Goal: Browse casually

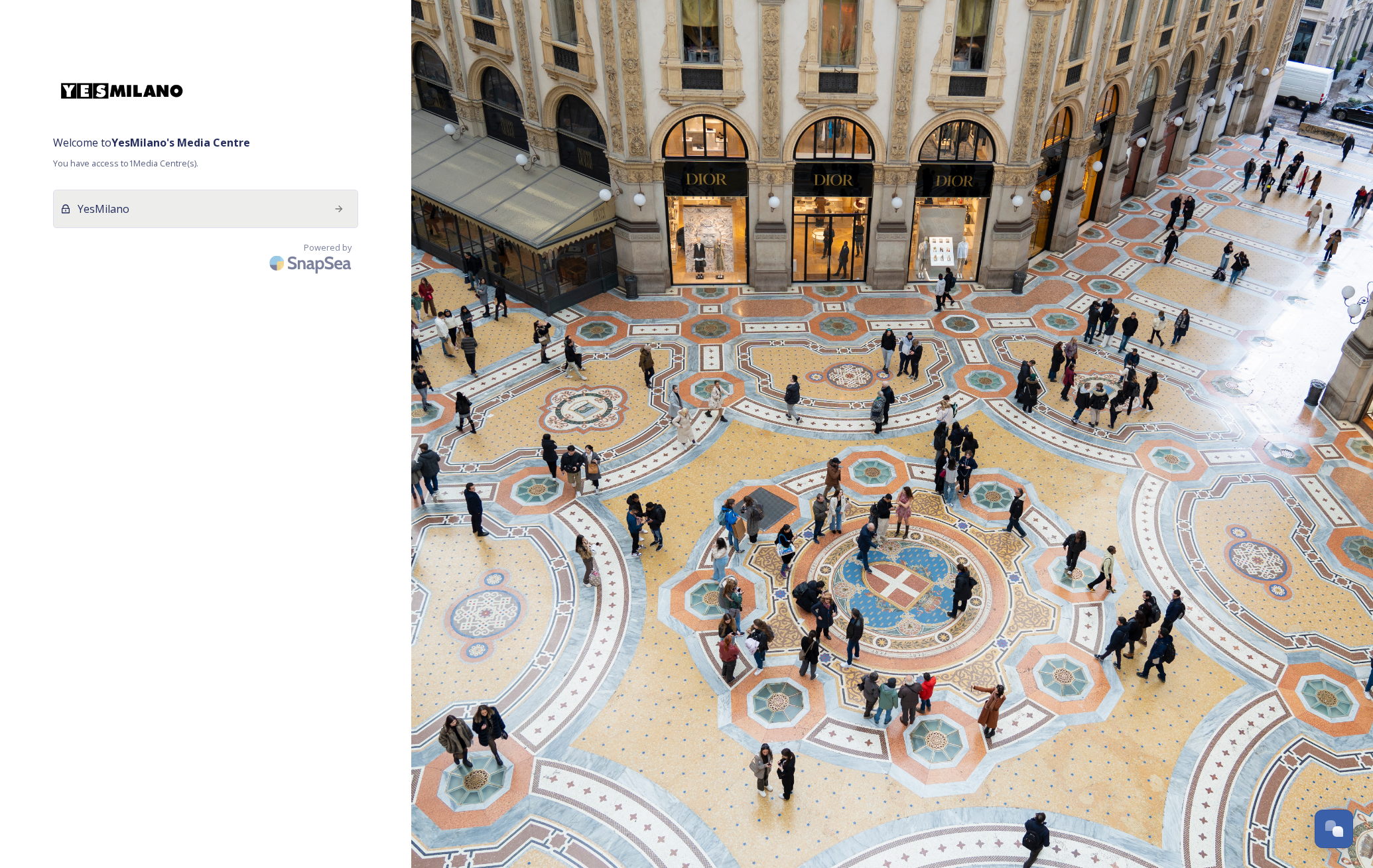
click at [181, 209] on div "YesMilano" at bounding box center [205, 208] width 305 height 39
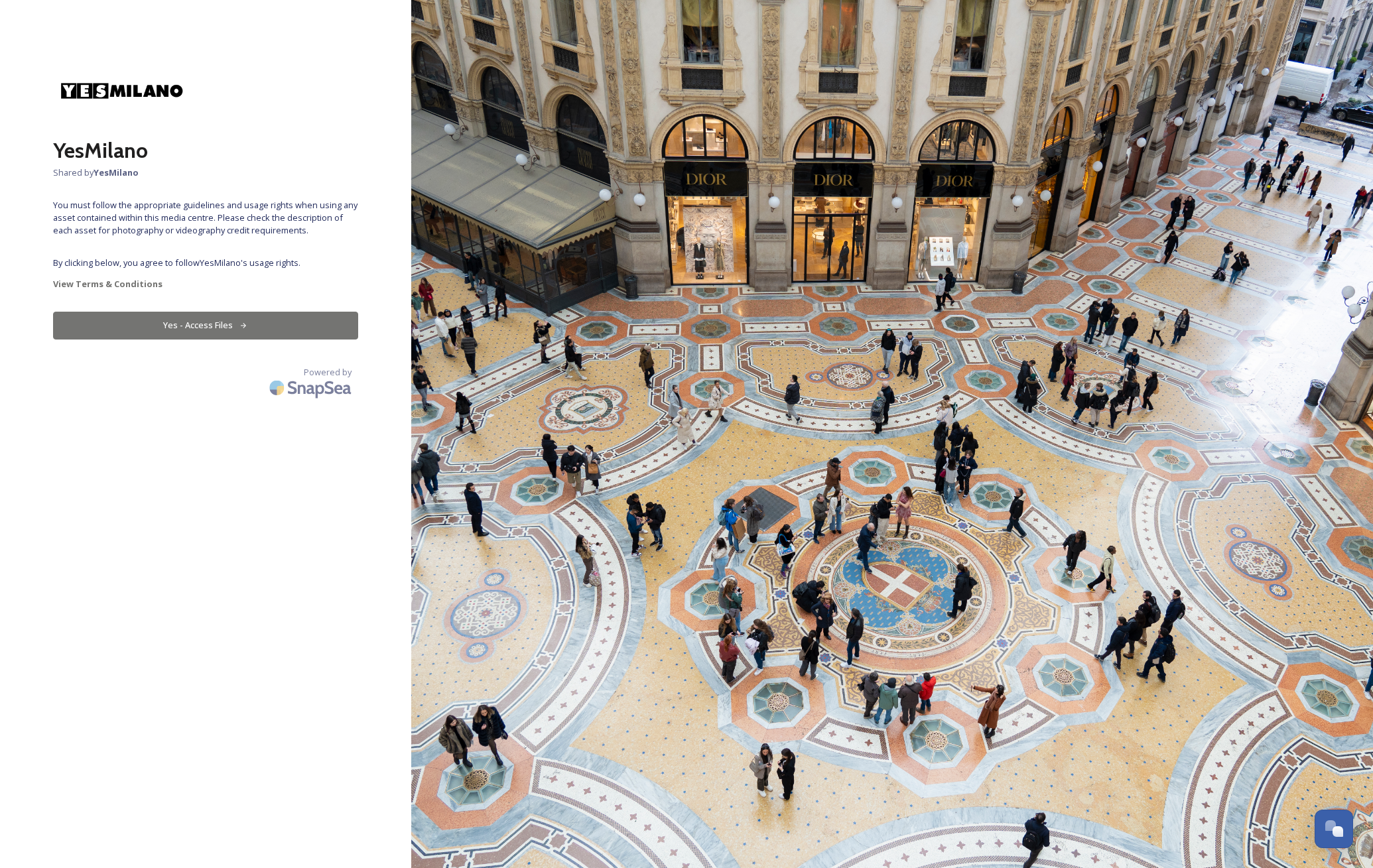
click at [243, 322] on icon at bounding box center [244, 326] width 9 height 9
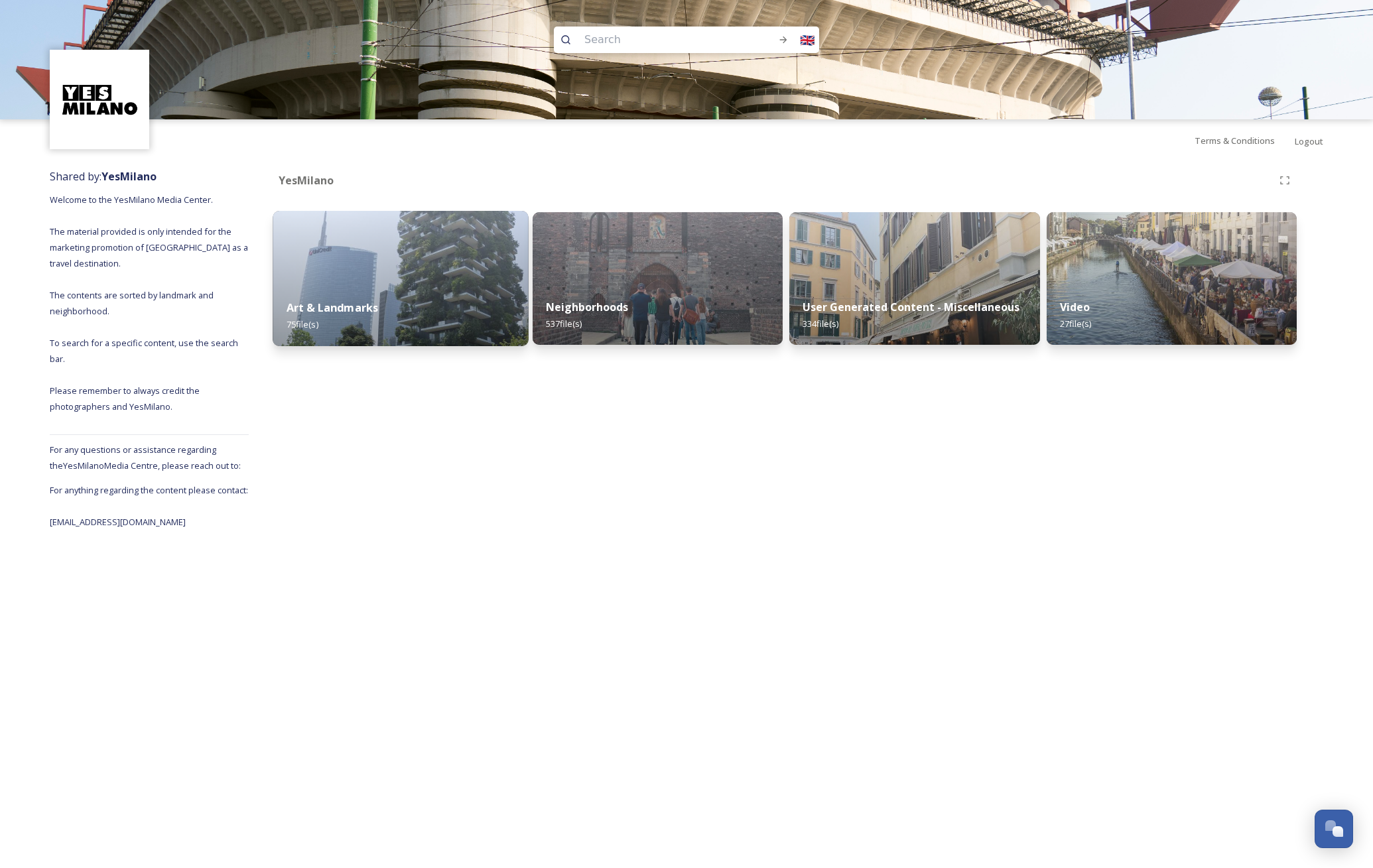
click at [401, 263] on img at bounding box center [400, 278] width 256 height 135
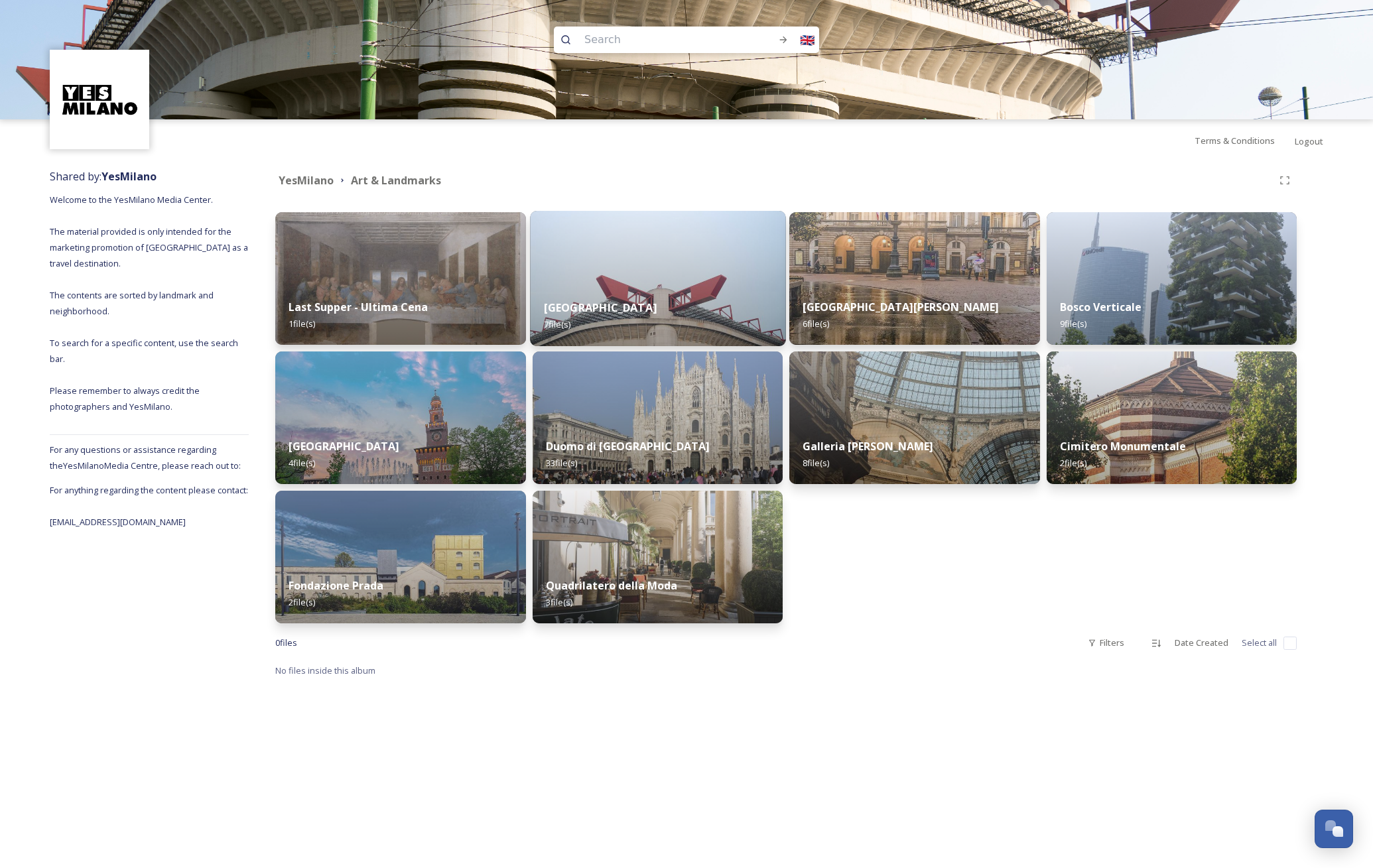
click at [673, 277] on img at bounding box center [657, 278] width 256 height 135
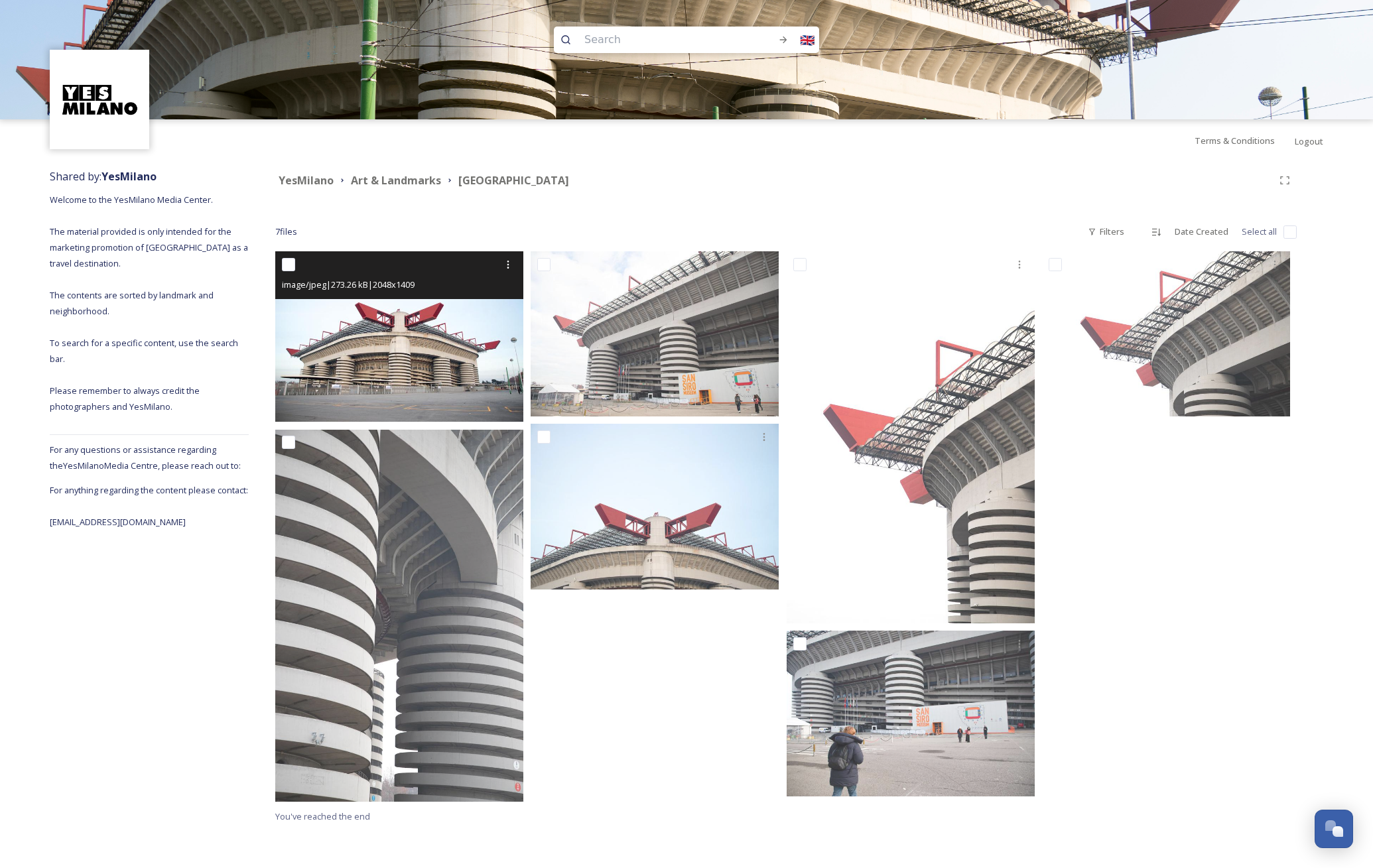
click at [290, 265] on input "checkbox" at bounding box center [289, 264] width 13 height 13
checkbox input "true"
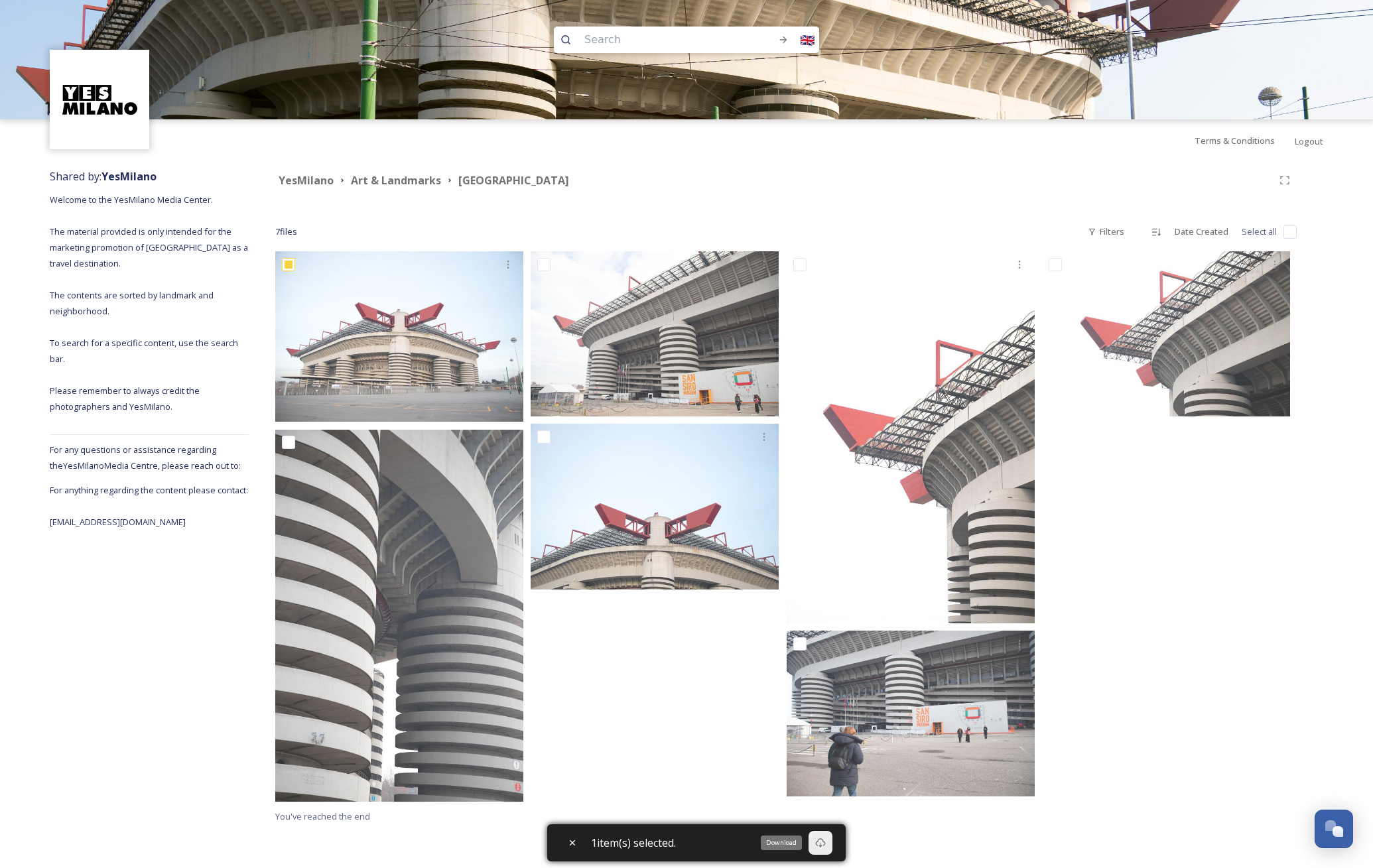
click at [826, 843] on icon at bounding box center [820, 843] width 10 height 10
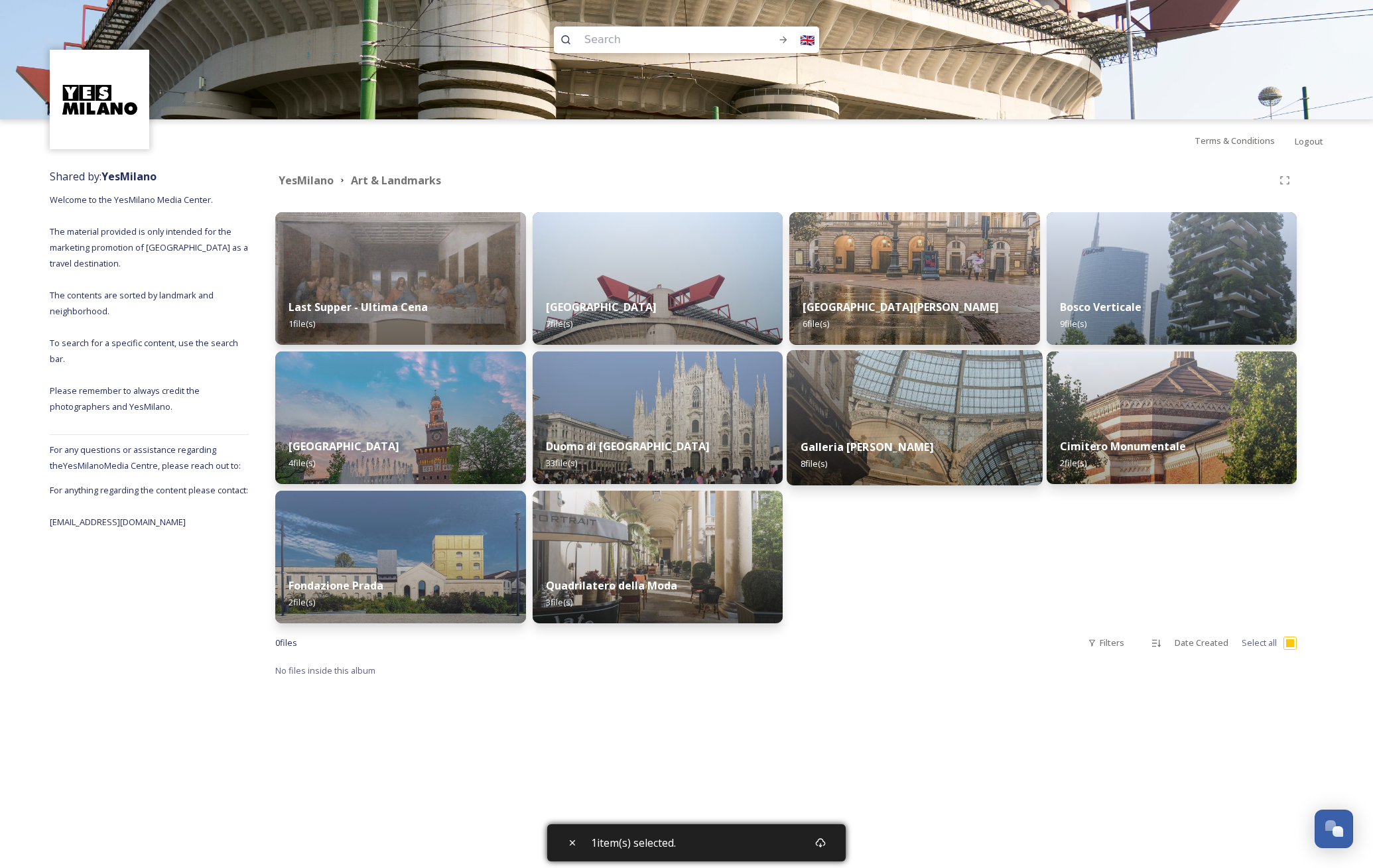
click at [903, 411] on img at bounding box center [915, 417] width 256 height 135
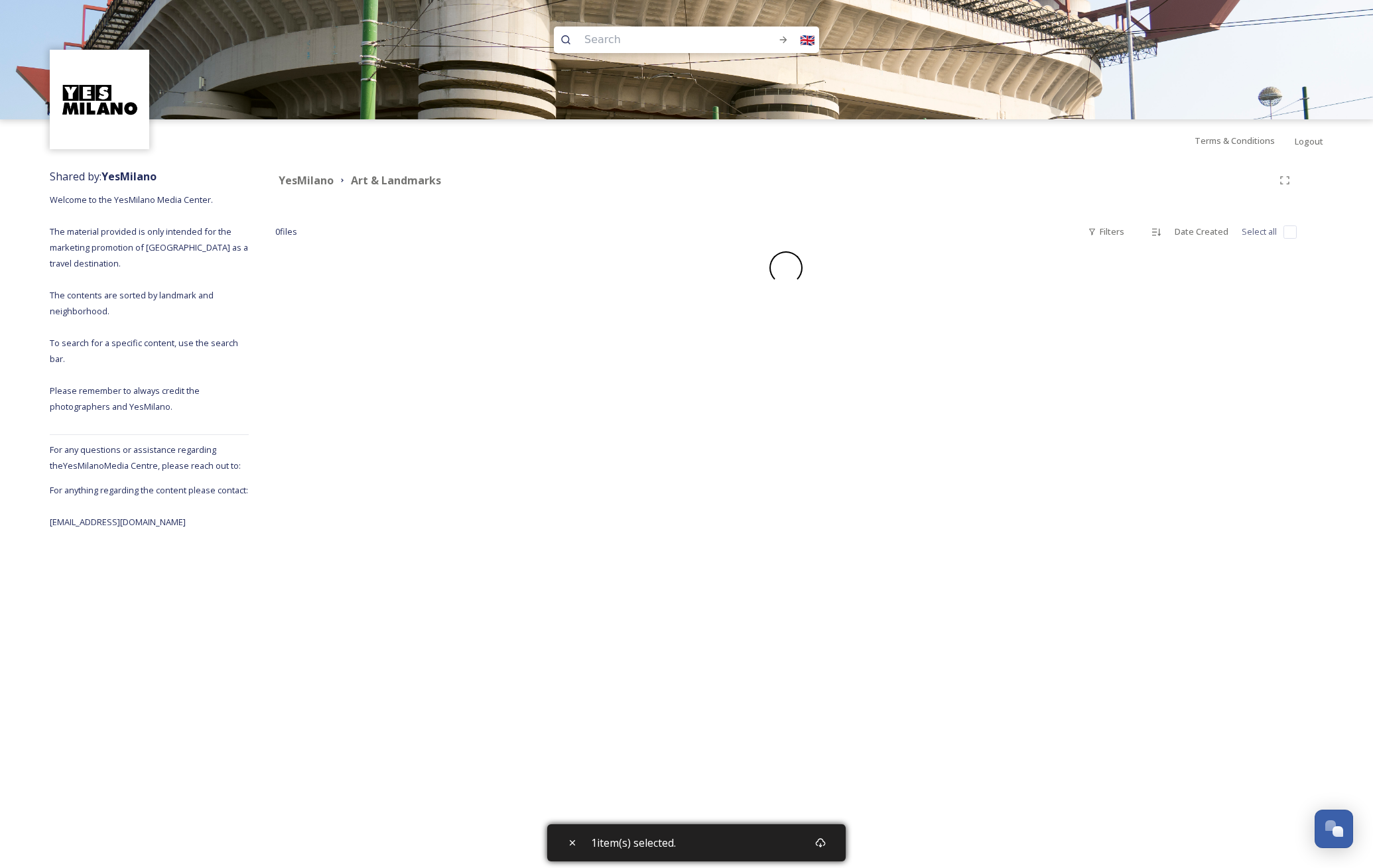
checkbox input "false"
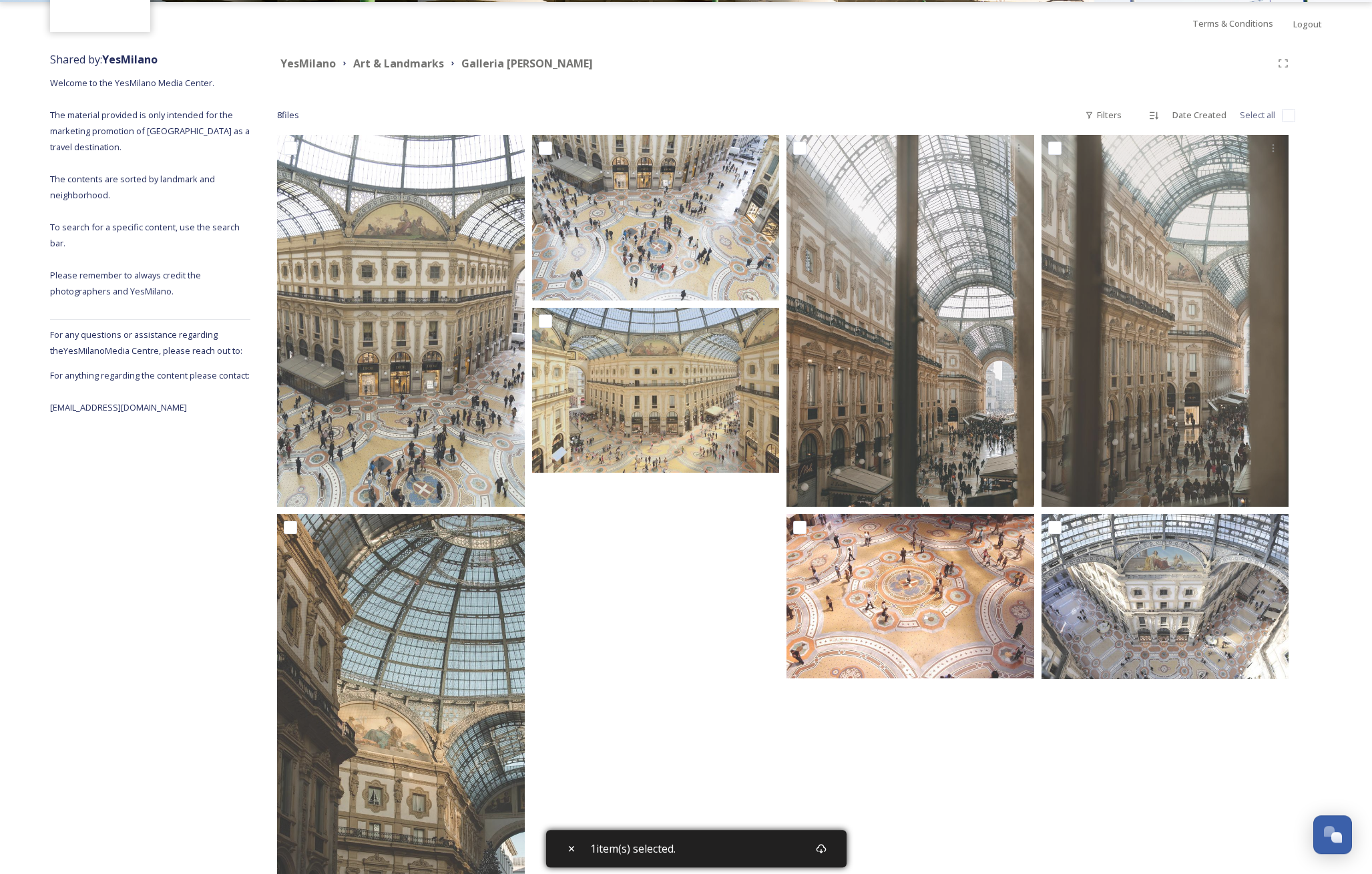
scroll to position [159, 0]
